Goal: Task Accomplishment & Management: Use online tool/utility

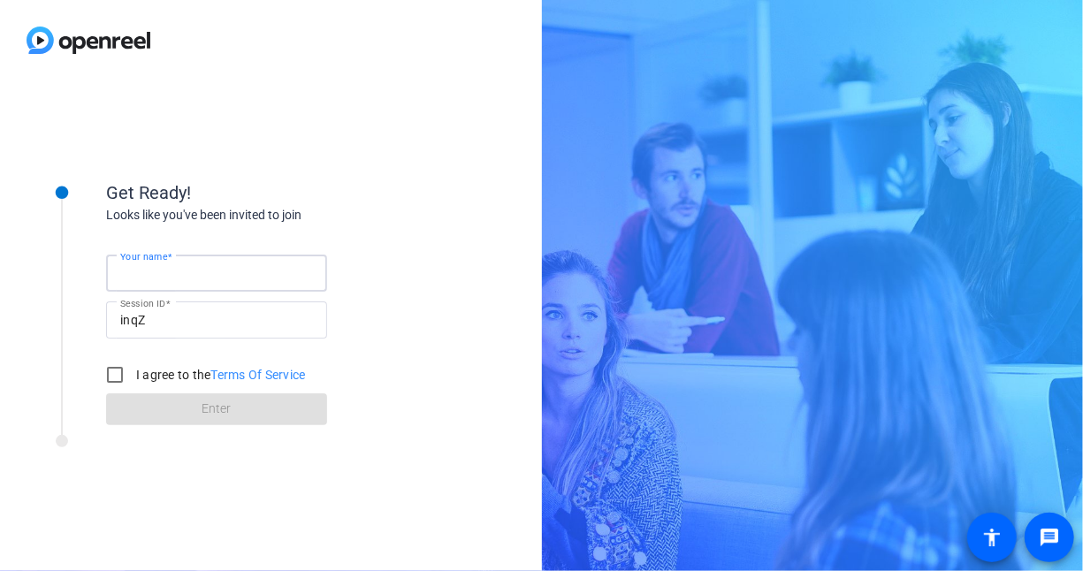
click at [247, 275] on input "Your name" at bounding box center [216, 273] width 193 height 21
type input "[PERSON_NAME]"
click at [124, 370] on input "I agree to the Terms Of Service" at bounding box center [114, 374] width 35 height 35
checkbox input "true"
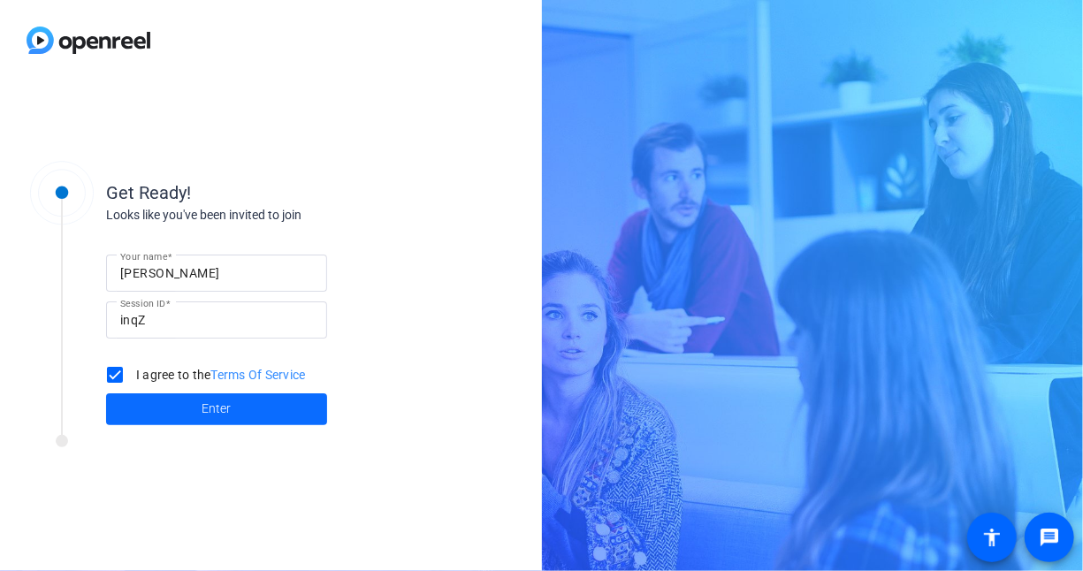
click at [217, 400] on span "Enter" at bounding box center [216, 409] width 29 height 19
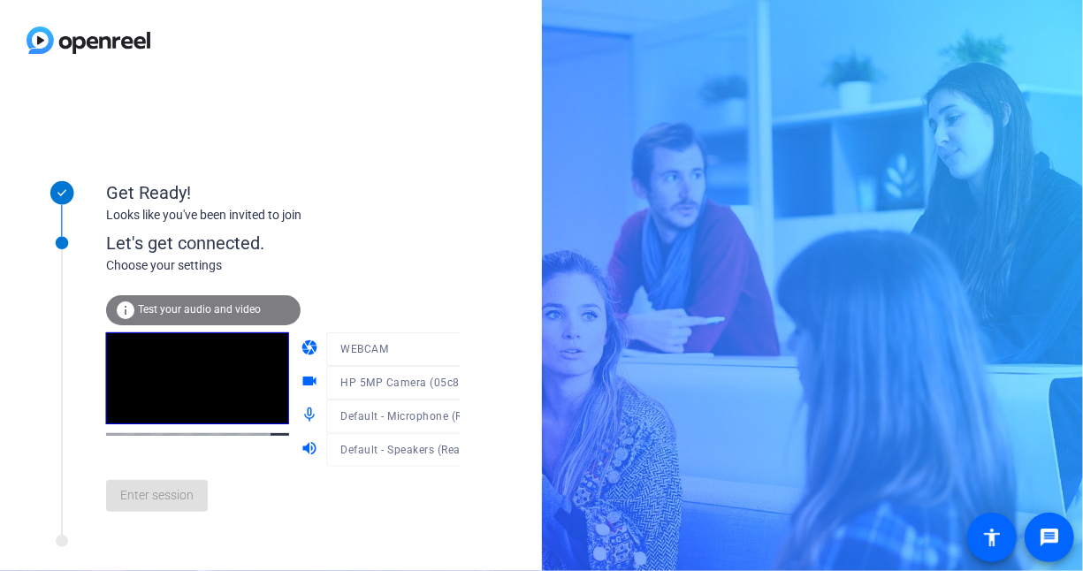
click at [206, 301] on div "info Test your audio and video" at bounding box center [203, 310] width 195 height 30
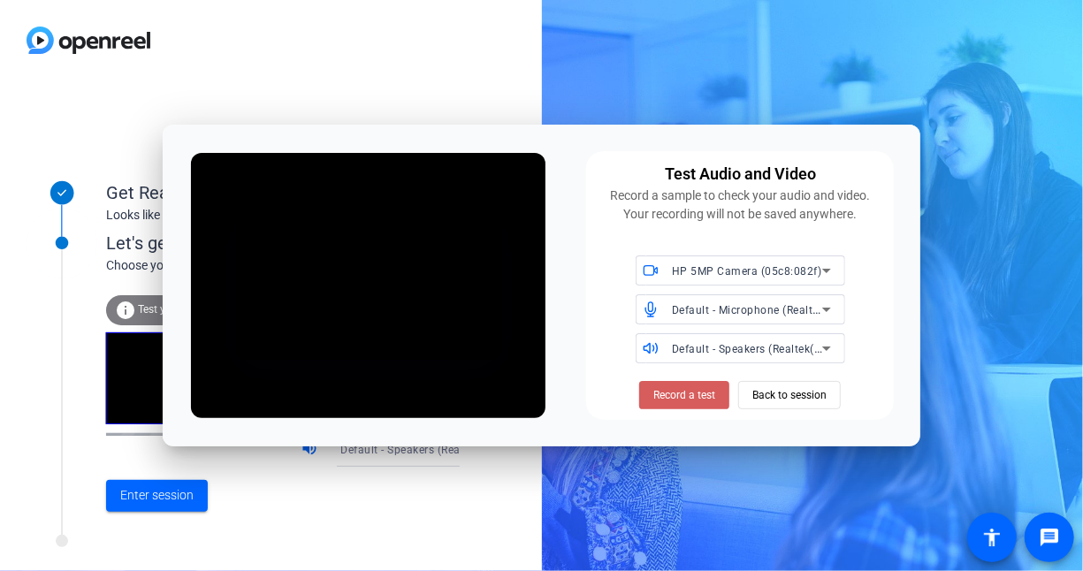
click at [686, 405] on span at bounding box center [684, 395] width 90 height 42
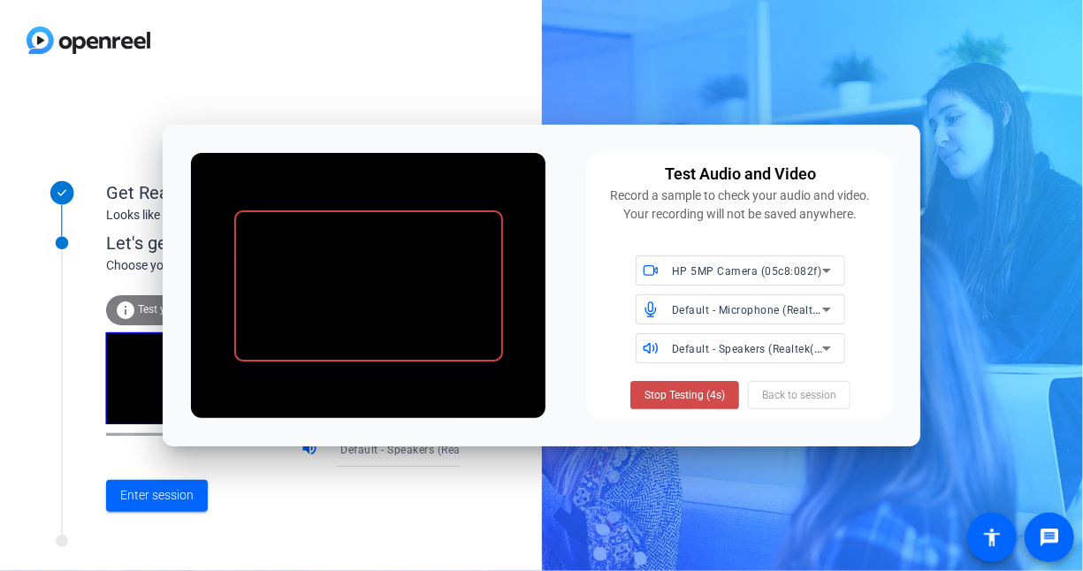
click at [683, 400] on span "Stop Testing (4s)" at bounding box center [685, 395] width 80 height 16
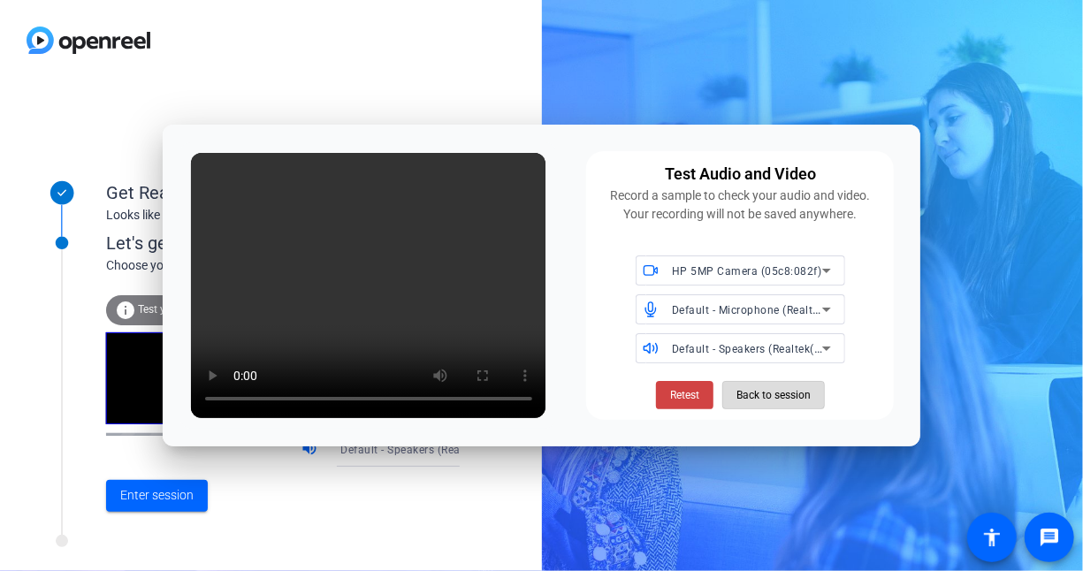
click at [794, 393] on span "Back to session" at bounding box center [774, 395] width 74 height 34
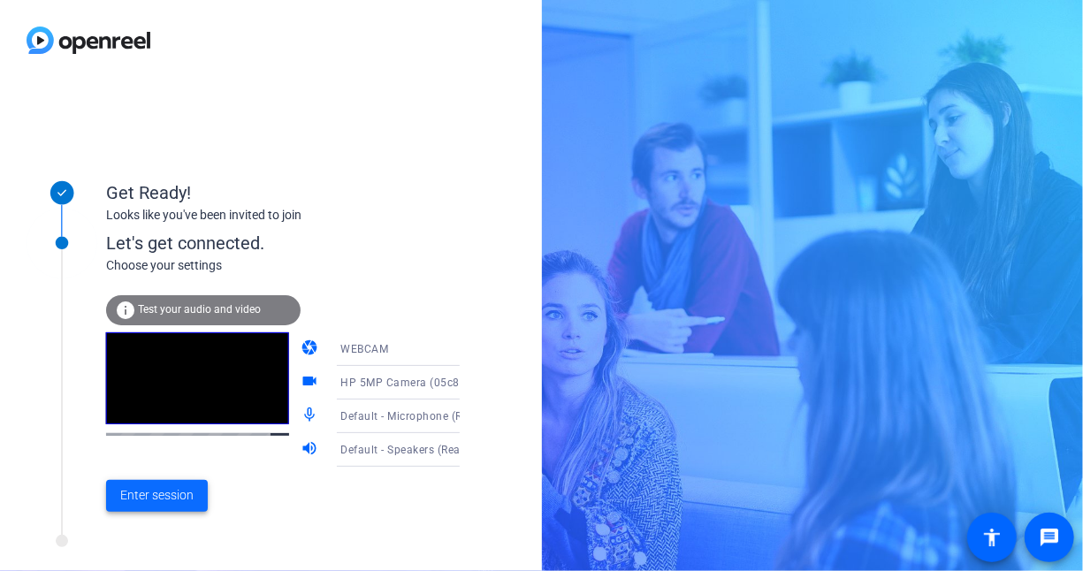
click at [161, 500] on span "Enter session" at bounding box center [156, 495] width 73 height 19
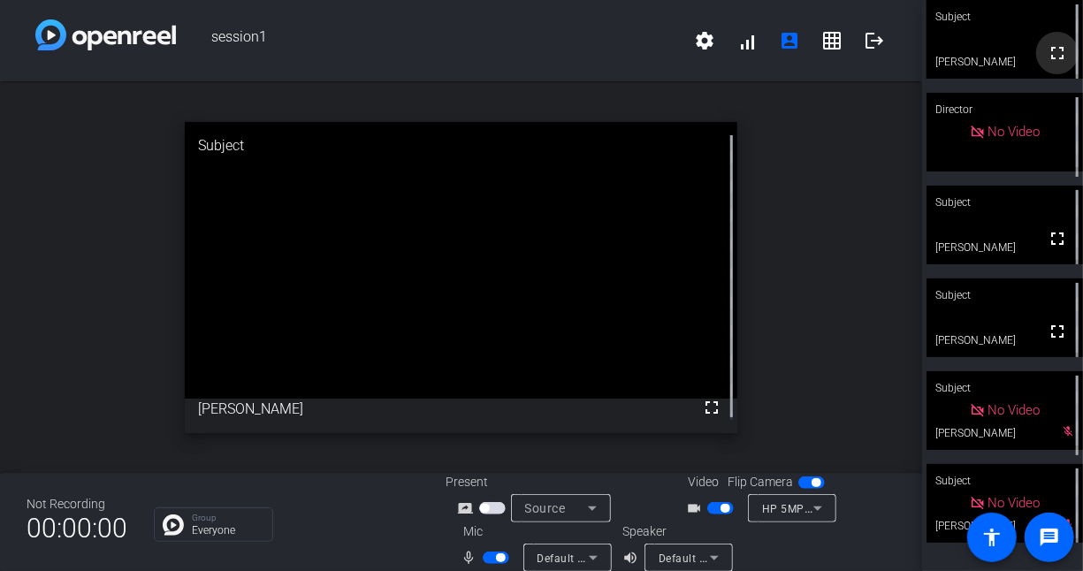
click at [1055, 55] on mat-icon "fullscreen" at bounding box center [1057, 52] width 21 height 21
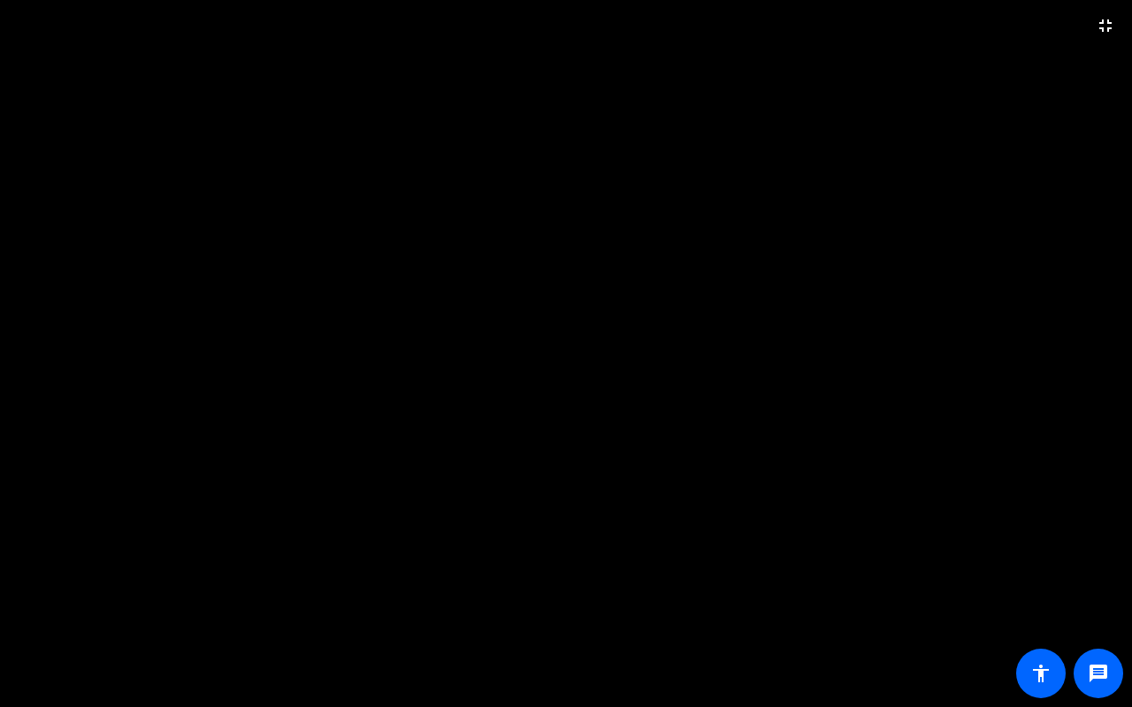
drag, startPoint x: 835, startPoint y: 374, endPoint x: 729, endPoint y: 370, distance: 106.2
click at [729, 370] on video at bounding box center [566, 353] width 1132 height 707
click at [1082, 27] on mat-icon "fullscreen_exit" at bounding box center [1105, 25] width 21 height 21
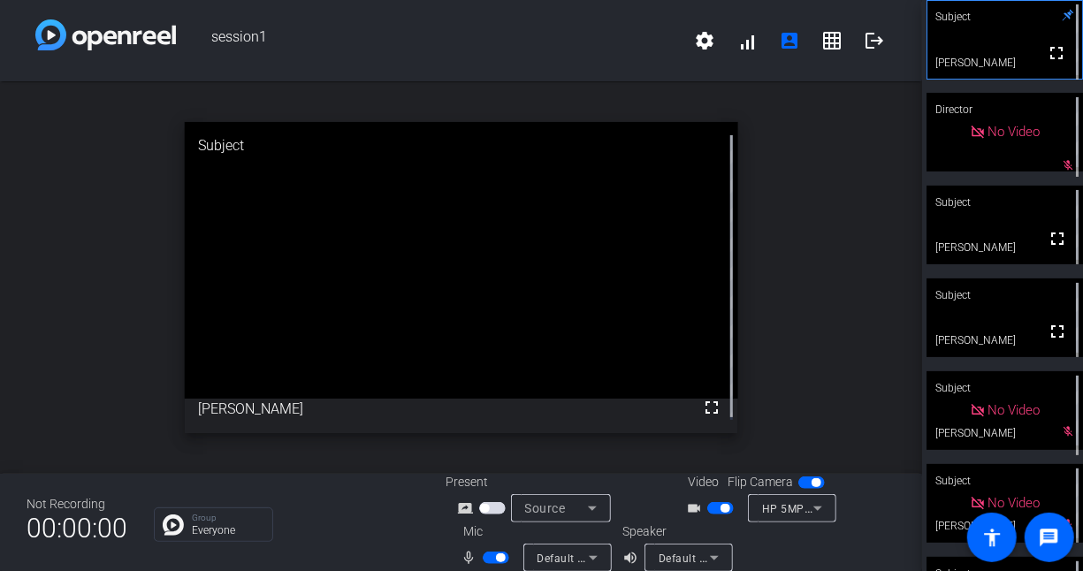
click at [491, 559] on span "button" at bounding box center [496, 558] width 27 height 12
click at [499, 555] on span "button" at bounding box center [496, 558] width 27 height 12
